Goal: Transaction & Acquisition: Purchase product/service

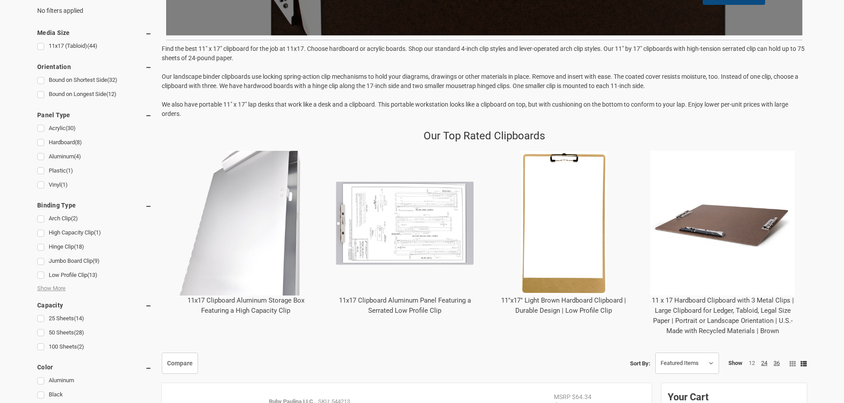
scroll to position [266, 0]
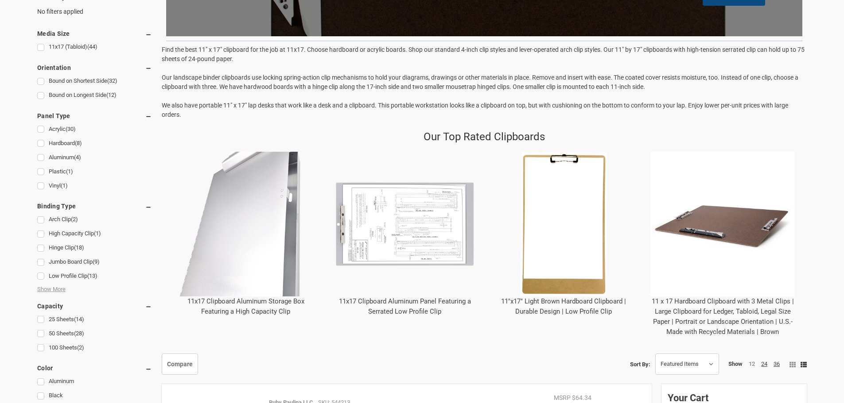
click at [721, 228] on img "11 x 17 Hardboard Clipboard with 3 Metal Clips | Large Clipboard for Ledger, Ta…" at bounding box center [722, 224] width 145 height 145
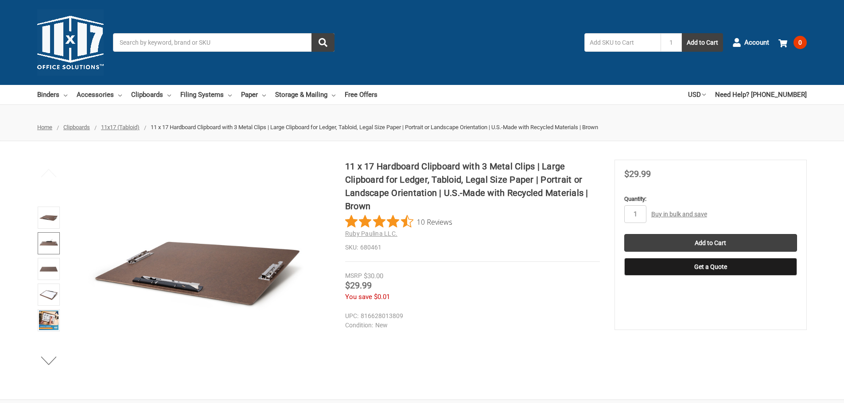
click at [52, 242] on img at bounding box center [48, 243] width 19 height 19
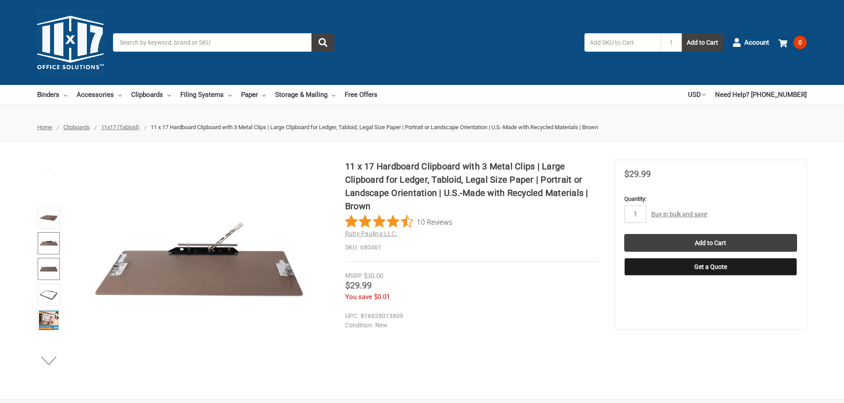
click at [46, 270] on img at bounding box center [48, 268] width 19 height 19
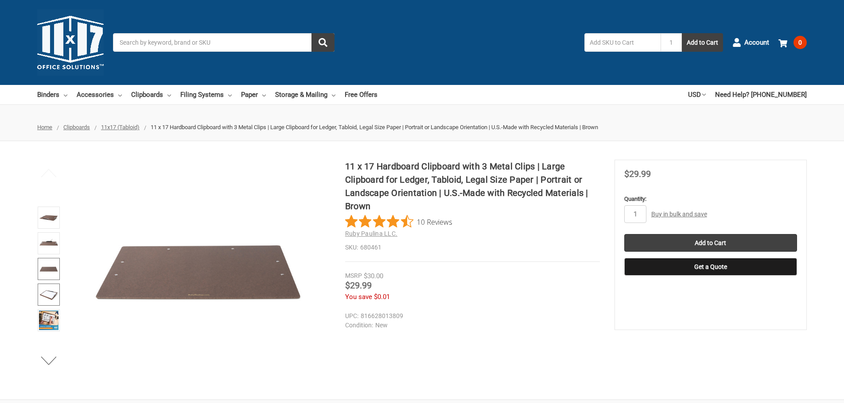
click at [46, 294] on img at bounding box center [48, 294] width 19 height 19
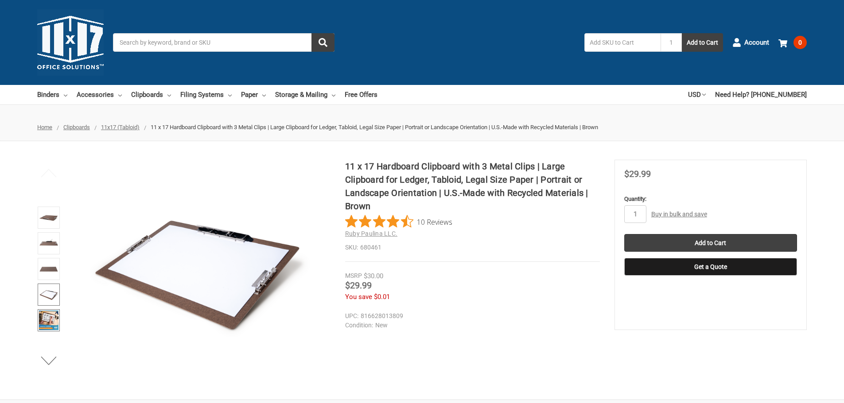
click at [50, 323] on img at bounding box center [48, 320] width 19 height 19
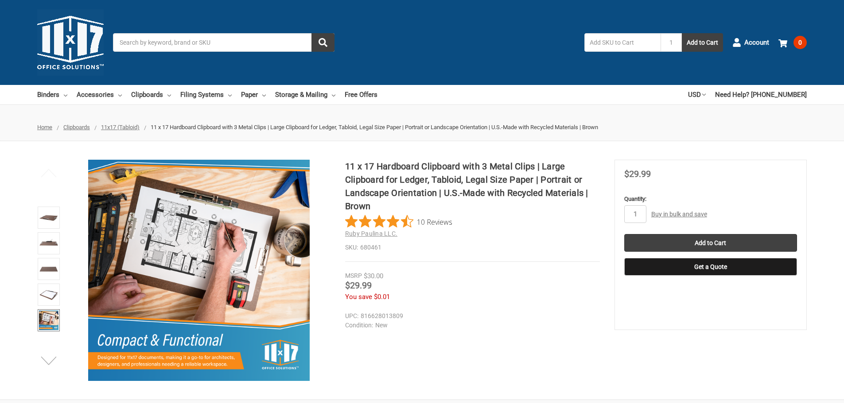
click at [51, 361] on button "Next" at bounding box center [48, 361] width 27 height 18
click at [47, 318] on img at bounding box center [48, 320] width 19 height 19
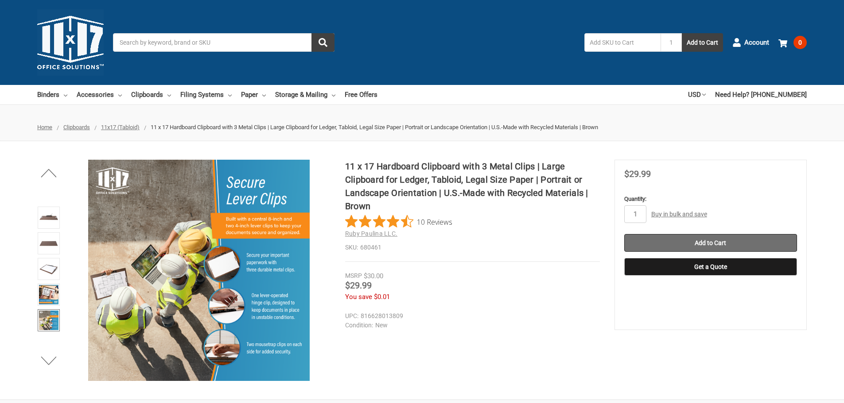
click at [715, 242] on input "Add to Cart" at bounding box center [710, 243] width 173 height 18
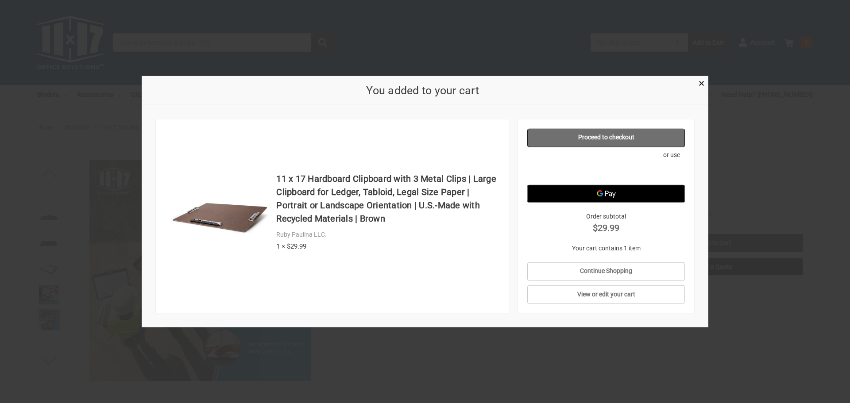
click at [612, 137] on link "Proceed to checkout" at bounding box center [606, 137] width 158 height 19
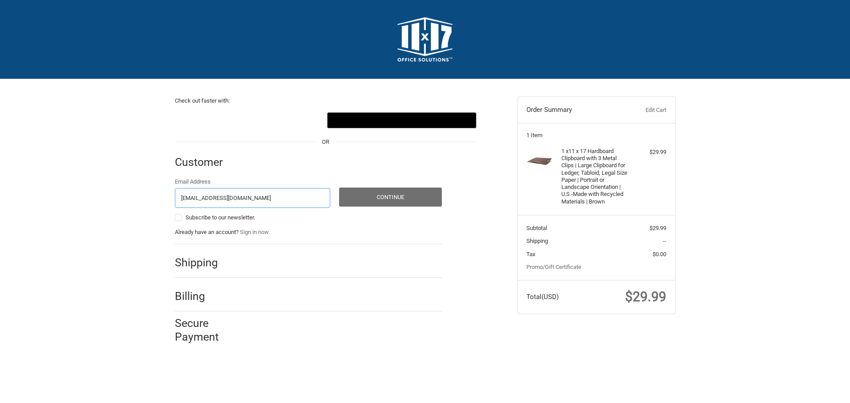
type input "jmlilunsure@yahoo.com"
click at [395, 196] on button "Continue" at bounding box center [390, 197] width 103 height 19
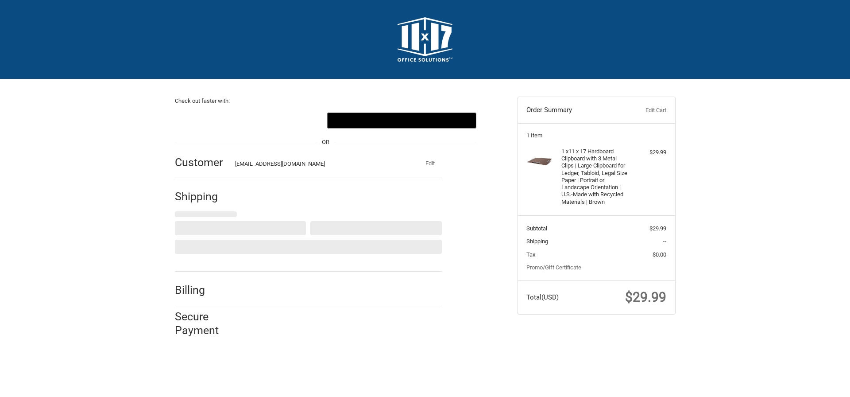
select select "US"
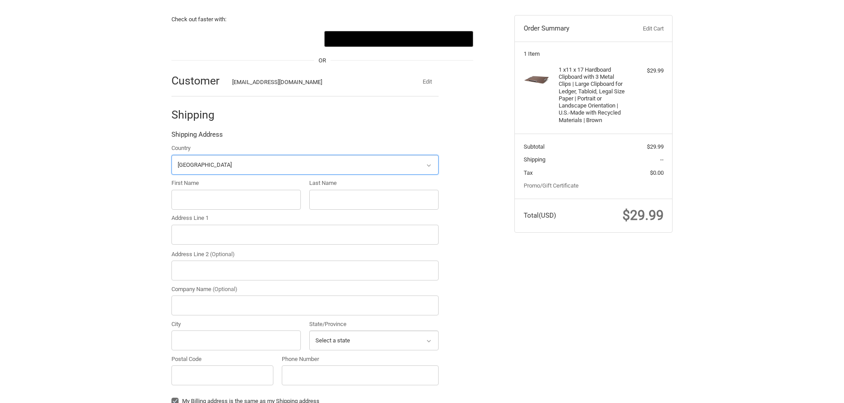
scroll to position [97, 0]
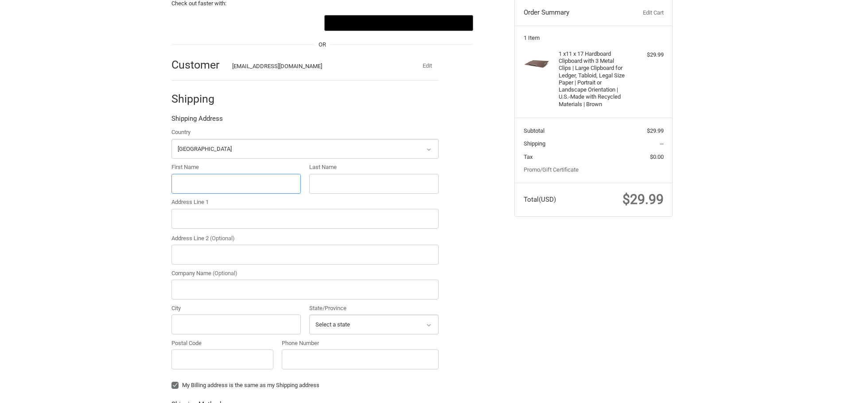
click at [228, 181] on input "First Name" at bounding box center [235, 184] width 129 height 20
type input "John"
type input "Moore"
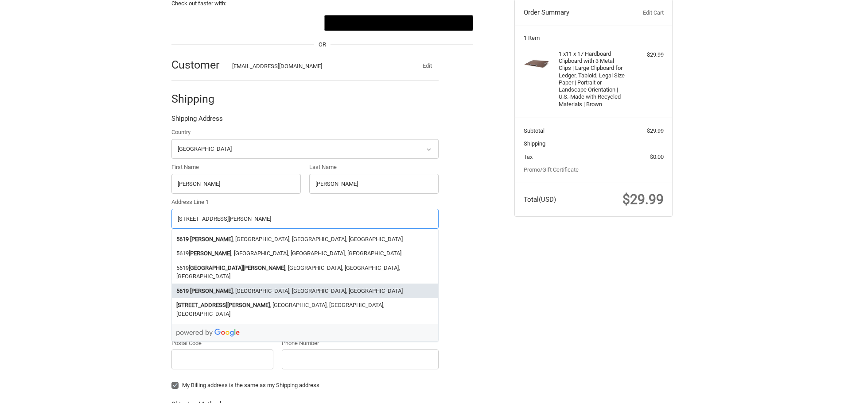
click at [236, 285] on li "5619 Montgomery Rd , Ellicott City, MD, USA" at bounding box center [305, 291] width 266 height 15
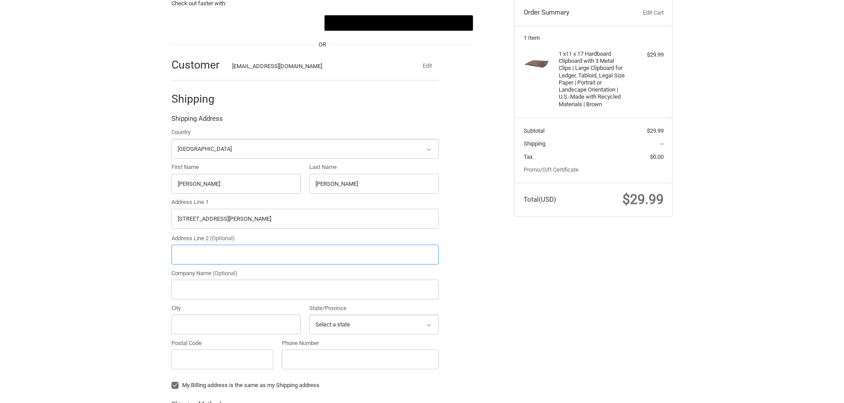
type input "5619 Montgomery Rd"
type input "Ellicott City"
type input "21043"
select select "MD"
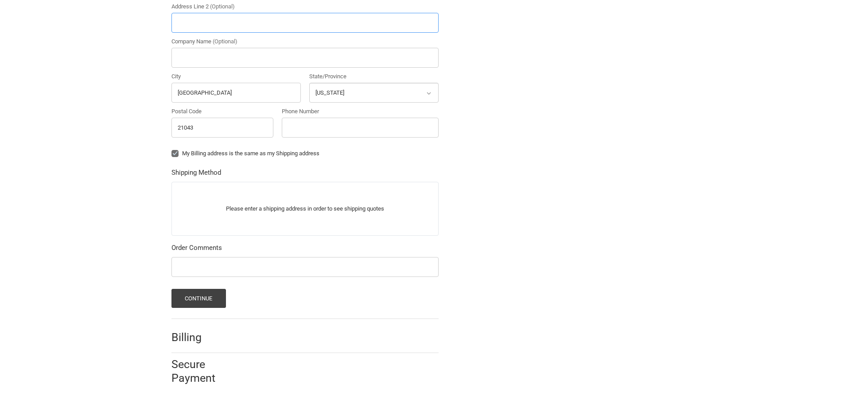
scroll to position [330, 0]
click at [195, 298] on button "Continue" at bounding box center [198, 298] width 54 height 19
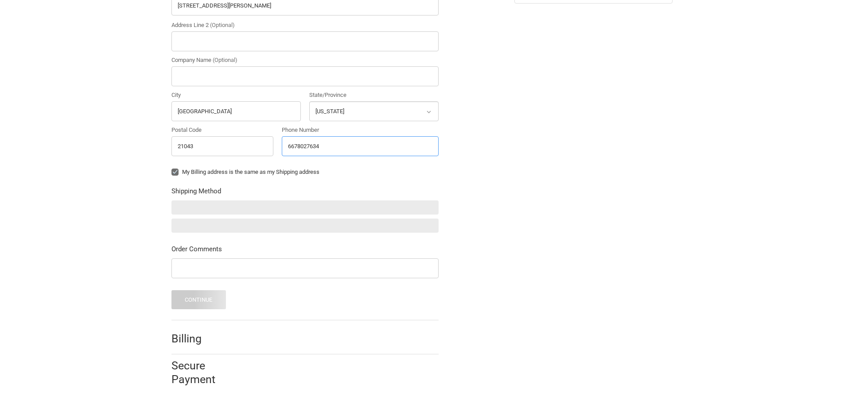
scroll to position [313, 0]
type input "6678027634"
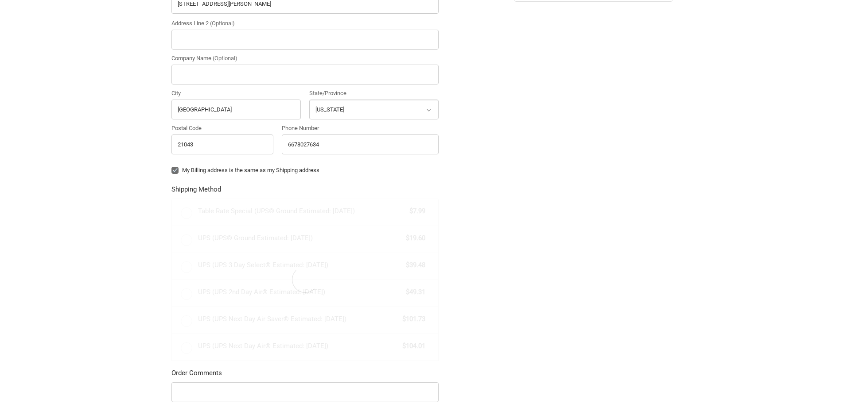
radio input "true"
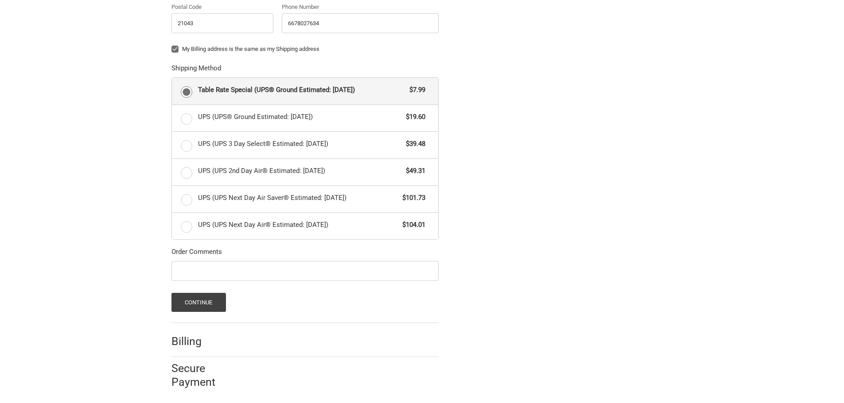
scroll to position [438, 0]
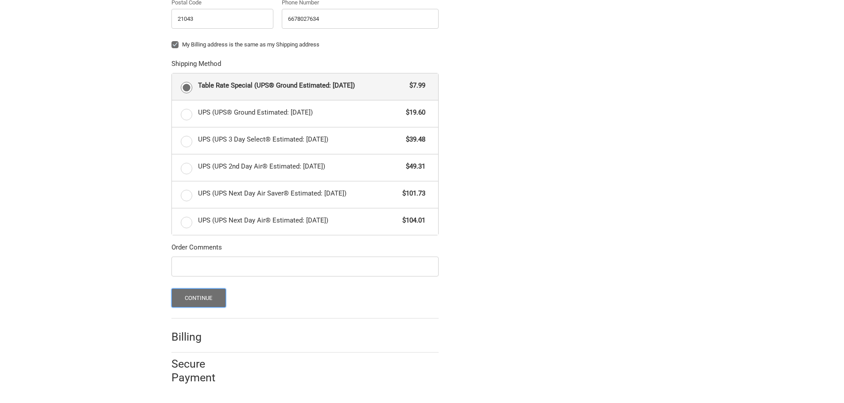
click at [201, 298] on button "Continue" at bounding box center [198, 298] width 54 height 19
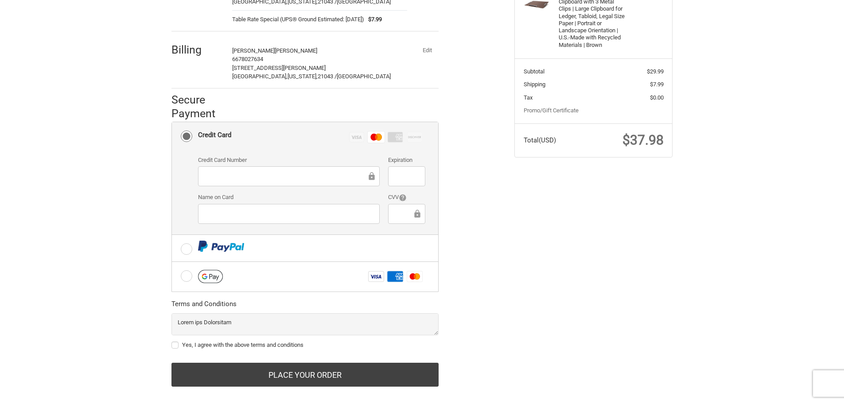
scroll to position [169, 0]
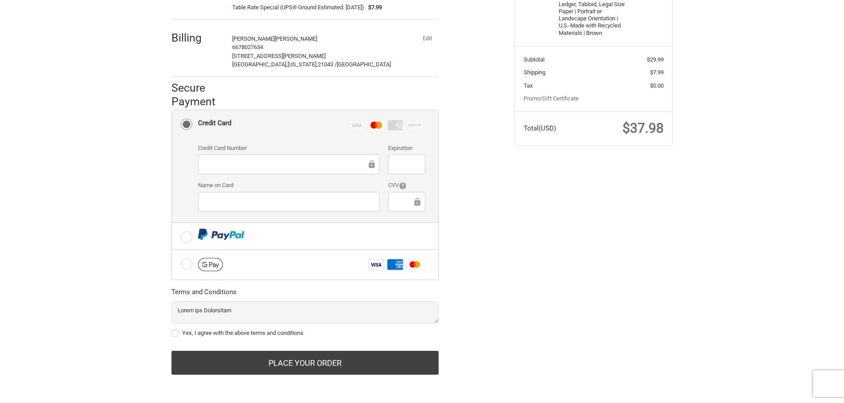
click at [174, 333] on label "Yes, I agree with the above terms and conditions" at bounding box center [304, 333] width 267 height 7
click at [172, 329] on input "Yes, I agree with the above terms and conditions" at bounding box center [171, 329] width 0 height 0
checkbox input "true"
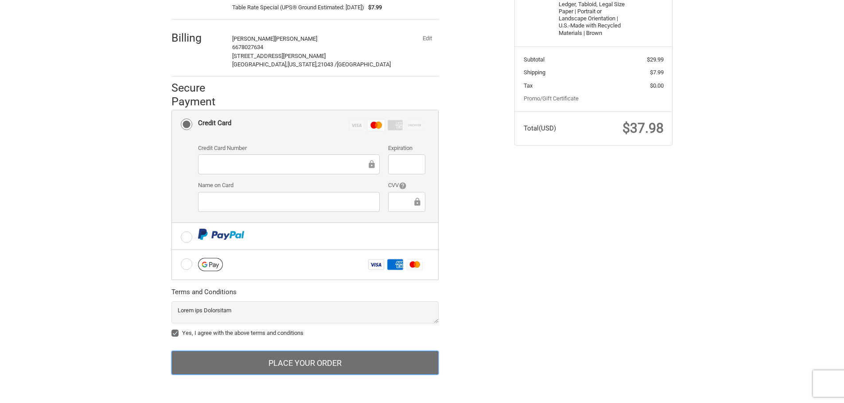
click at [290, 362] on button "Place Your Order" at bounding box center [304, 363] width 267 height 24
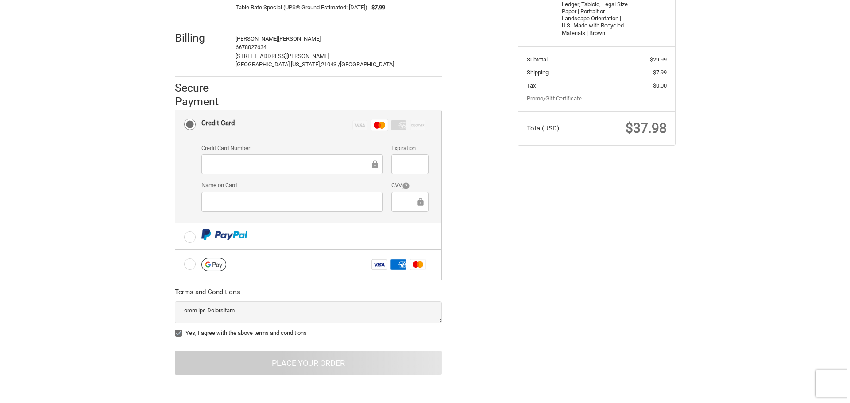
scroll to position [0, 0]
